Goal: Check status

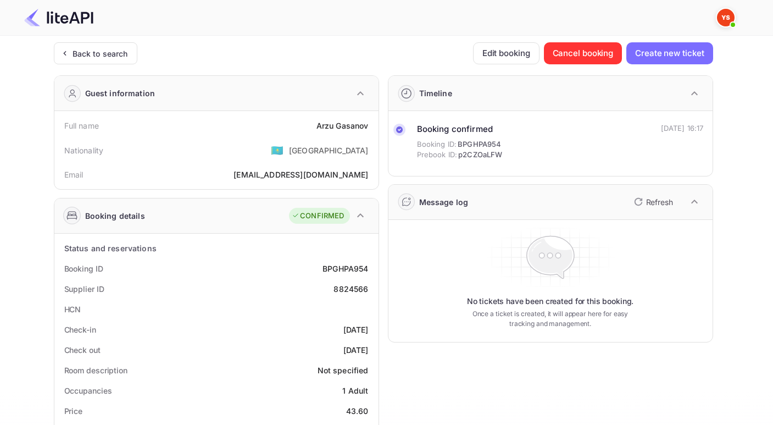
drag, startPoint x: 82, startPoint y: 49, endPoint x: 125, endPoint y: 80, distance: 52.3
click at [82, 48] on div "Back to search" at bounding box center [100, 54] width 55 height 12
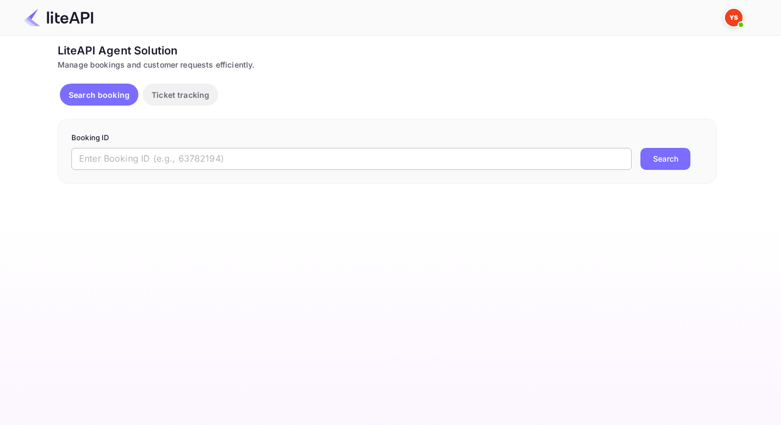
click at [243, 157] on input "text" at bounding box center [351, 159] width 560 height 22
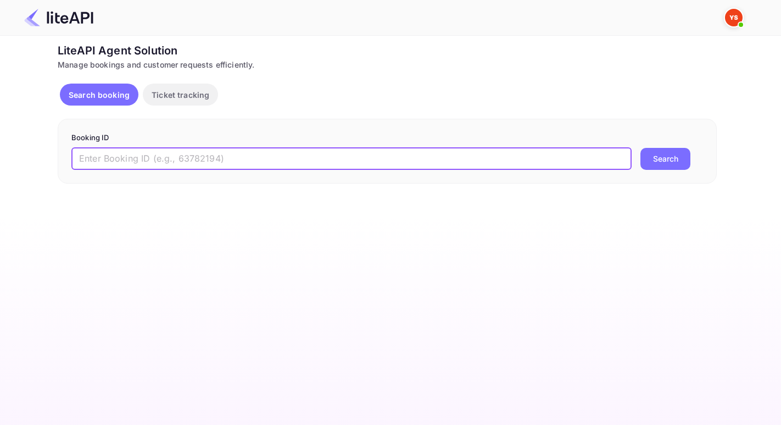
paste input "8710735"
click at [670, 158] on button "Search" at bounding box center [666, 159] width 50 height 22
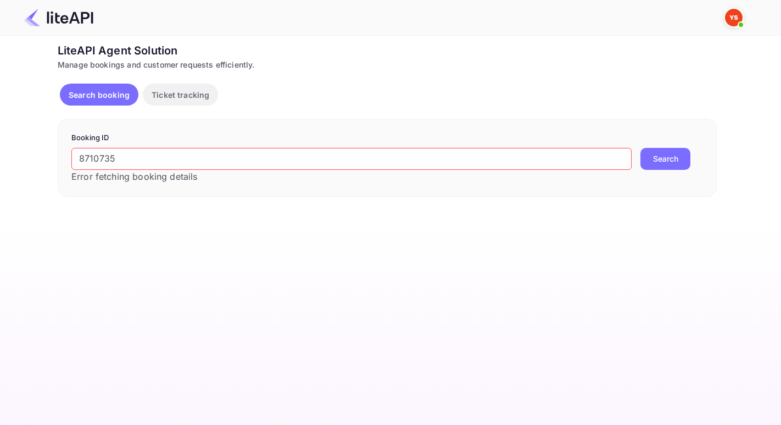
drag, startPoint x: 80, startPoint y: 157, endPoint x: 88, endPoint y: 157, distance: 8.2
click at [82, 156] on input "8710735" at bounding box center [351, 159] width 560 height 22
type input "8710735"
click at [641, 148] on button "Search" at bounding box center [666, 159] width 50 height 22
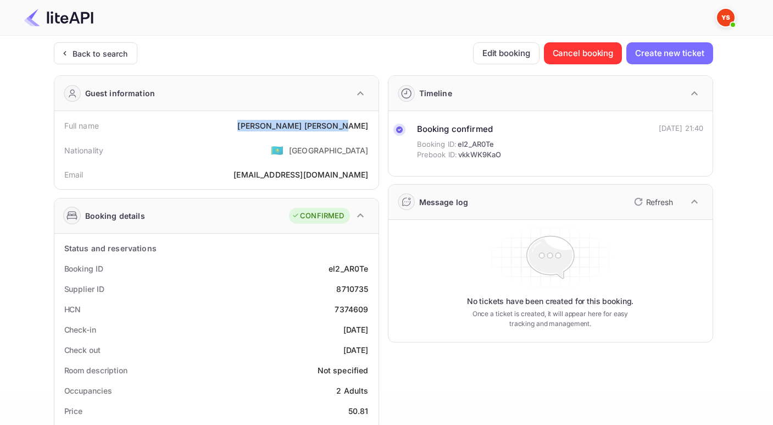
drag, startPoint x: 292, startPoint y: 122, endPoint x: 371, endPoint y: 123, distance: 79.1
click at [371, 123] on div "Full name [PERSON_NAME]" at bounding box center [216, 125] width 315 height 20
copy div "[PERSON_NAME]"
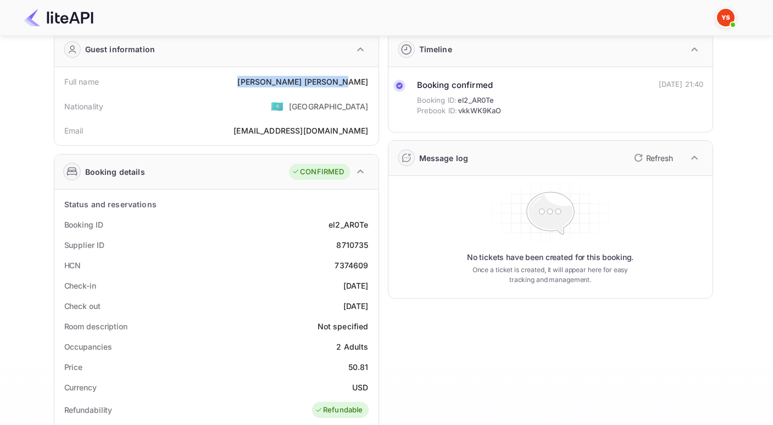
scroll to position [56, 0]
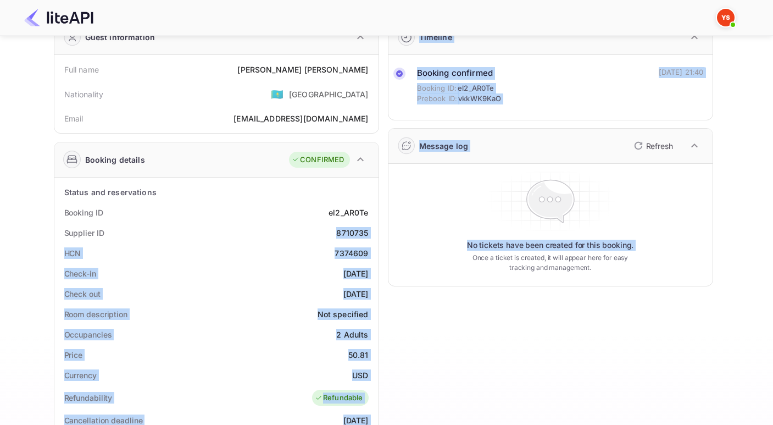
drag, startPoint x: 347, startPoint y: 230, endPoint x: 379, endPoint y: 237, distance: 32.8
click at [379, 237] on div "Guest information Full name [PERSON_NAME] Nationality 🇰🇿 [DEMOGRAPHIC_DATA] Ema…" at bounding box center [379, 370] width 668 height 720
click at [363, 237] on div "8710735" at bounding box center [352, 233] width 32 height 12
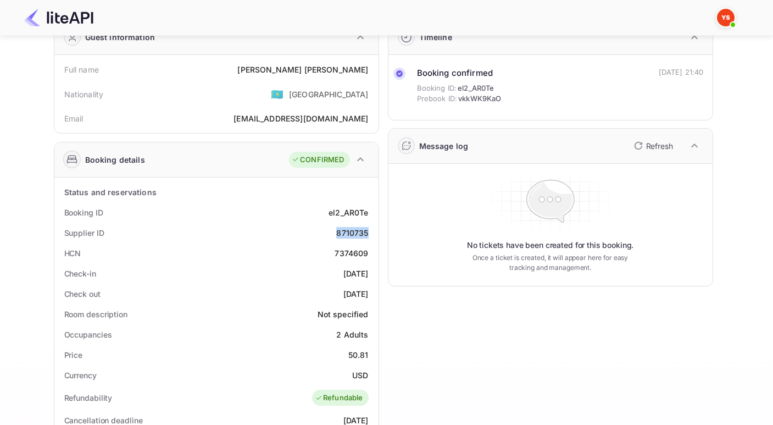
drag, startPoint x: 339, startPoint y: 233, endPoint x: 368, endPoint y: 235, distance: 29.2
click at [368, 235] on div "Supplier ID 8710735" at bounding box center [216, 233] width 315 height 20
copy div "8710735"
drag, startPoint x: 348, startPoint y: 356, endPoint x: 371, endPoint y: 357, distance: 23.1
click at [371, 357] on div "Price 50.81" at bounding box center [216, 355] width 315 height 20
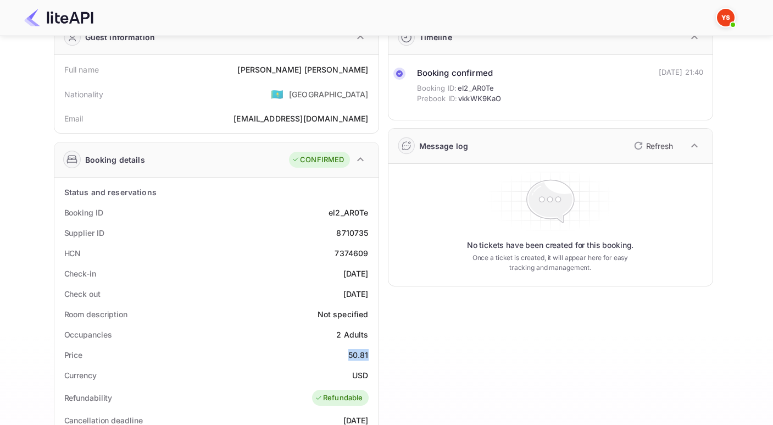
copy div "50.81"
